Goal: Task Accomplishment & Management: Manage account settings

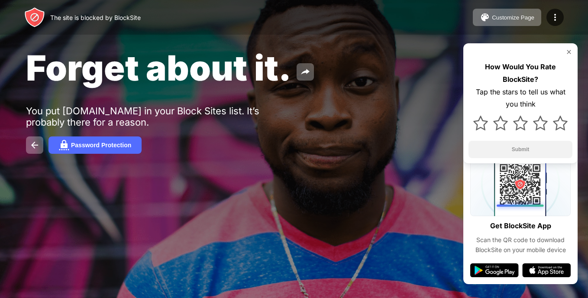
click at [404, 175] on div "Forget about it. You put bing.com in your Block Sites list. It’s probably there…" at bounding box center [294, 100] width 588 height 200
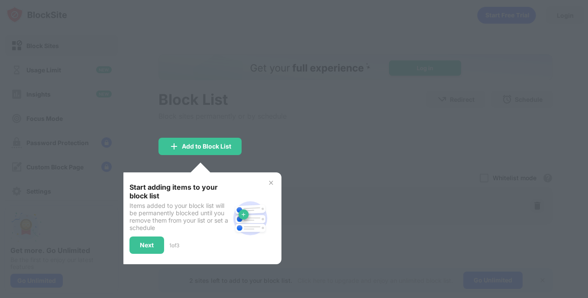
click at [284, 197] on div at bounding box center [294, 149] width 588 height 298
click at [230, 148] on div "Add to Block List" at bounding box center [206, 146] width 49 height 7
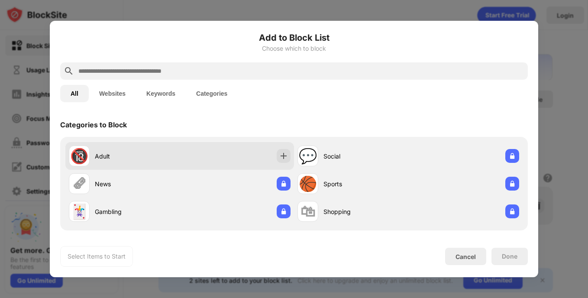
click at [280, 148] on div "🔞 Adult" at bounding box center [179, 156] width 229 height 28
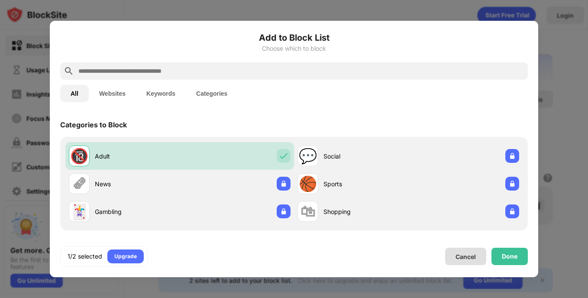
click at [478, 261] on div "Cancel" at bounding box center [465, 256] width 41 height 17
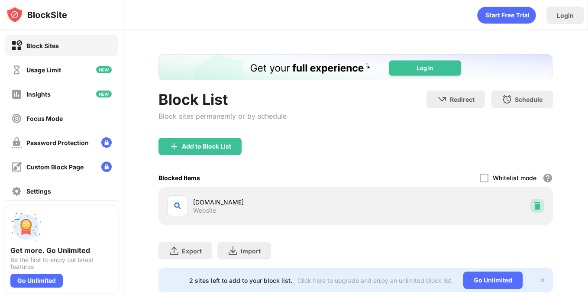
click at [533, 203] on img at bounding box center [537, 205] width 9 height 9
